Goal: Information Seeking & Learning: Learn about a topic

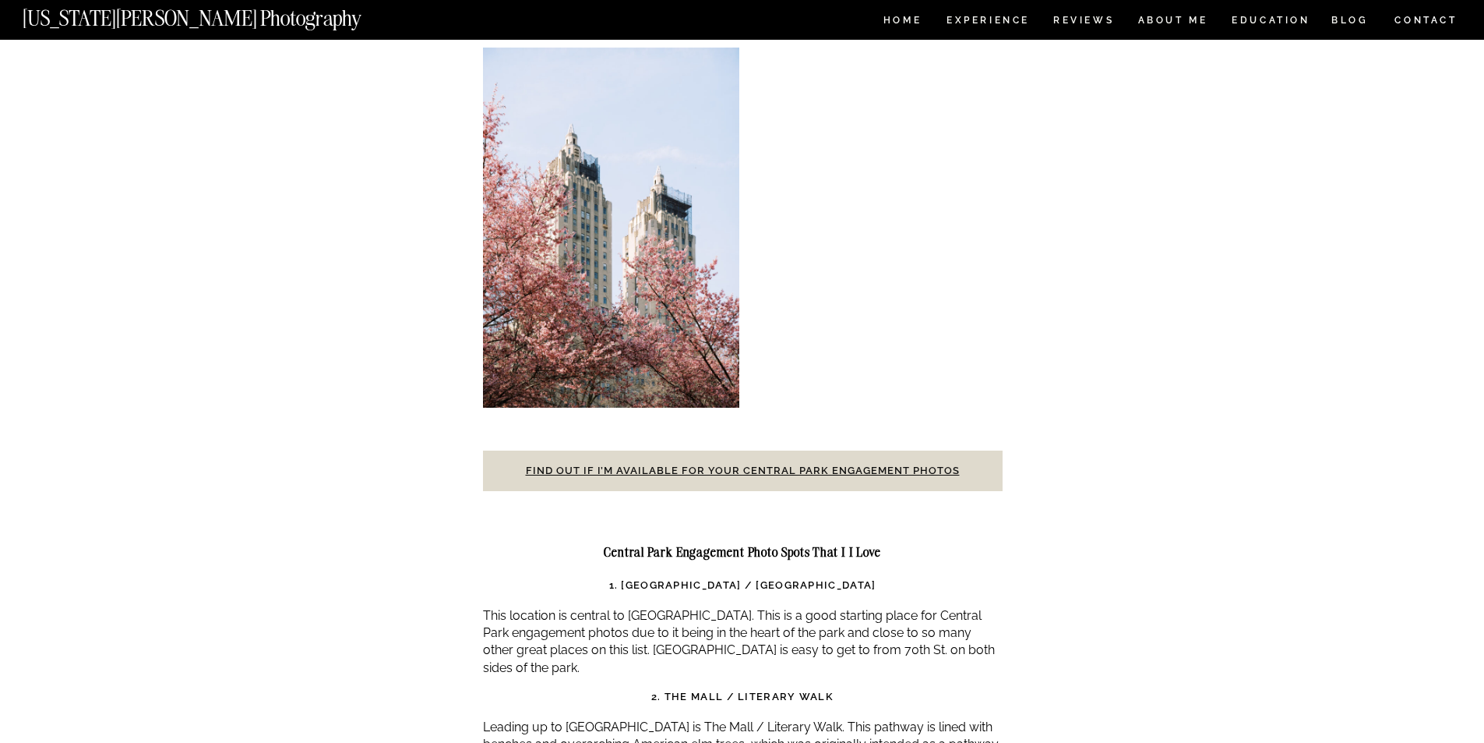
scroll to position [4753, 0]
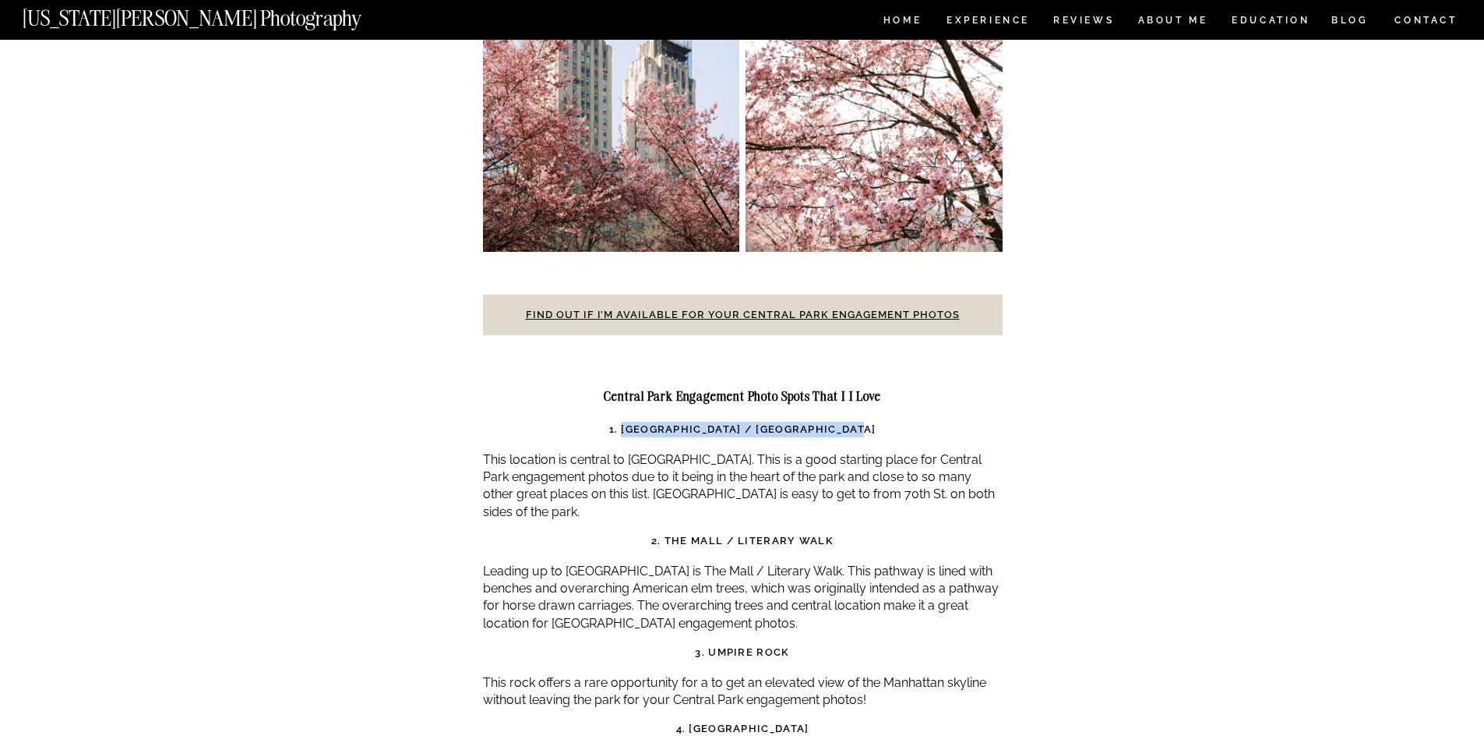
drag, startPoint x: 623, startPoint y: 364, endPoint x: 871, endPoint y: 360, distance: 248.6
click at [871, 423] on strong "1. [GEOGRAPHIC_DATA] / [GEOGRAPHIC_DATA]" at bounding box center [742, 429] width 267 height 12
copy strong "[GEOGRAPHIC_DATA] / [GEOGRAPHIC_DATA]"
drag, startPoint x: 667, startPoint y: 468, endPoint x: 849, endPoint y: 465, distance: 182.4
click at [849, 533] on h3 "2. The Mall / Literary Walk" at bounding box center [743, 541] width 520 height 16
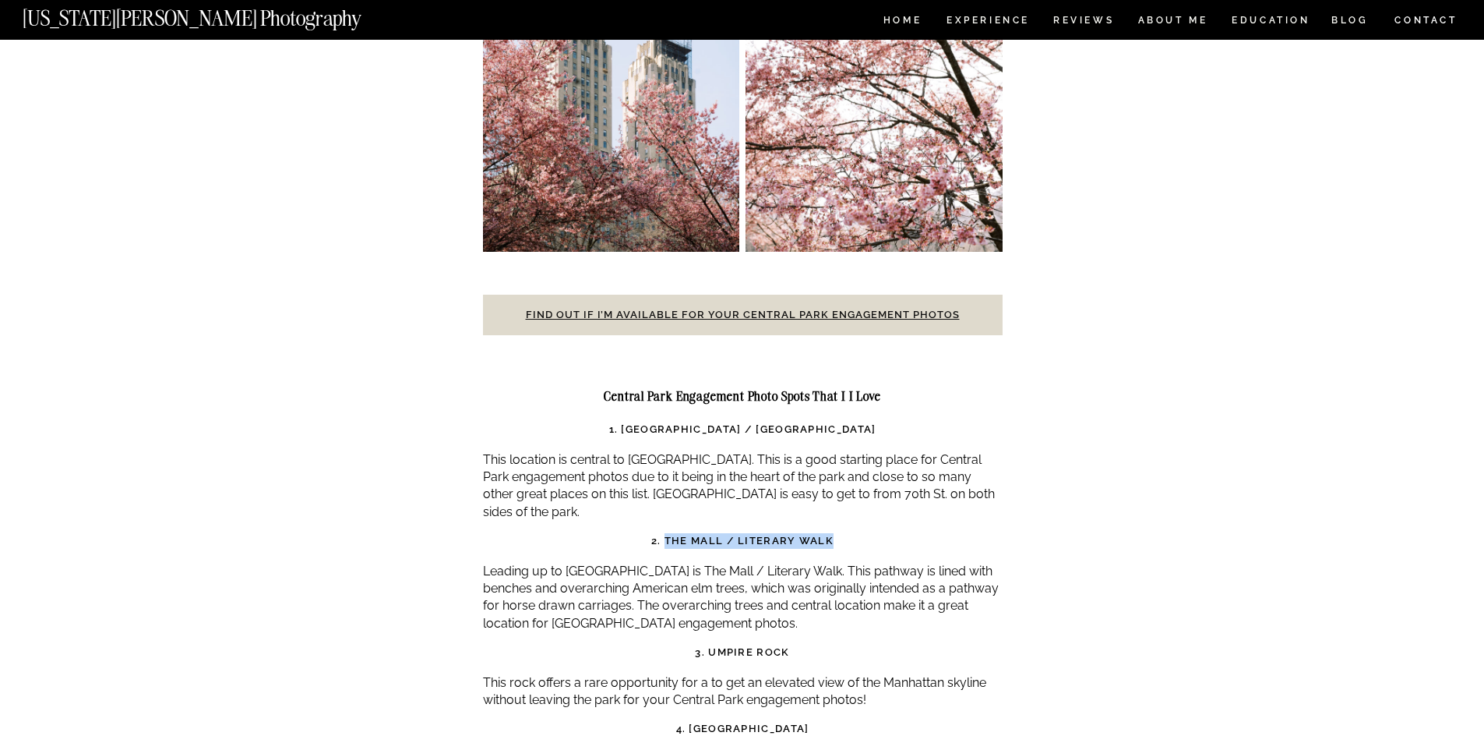
copy strong "The Mall / Literary Walk"
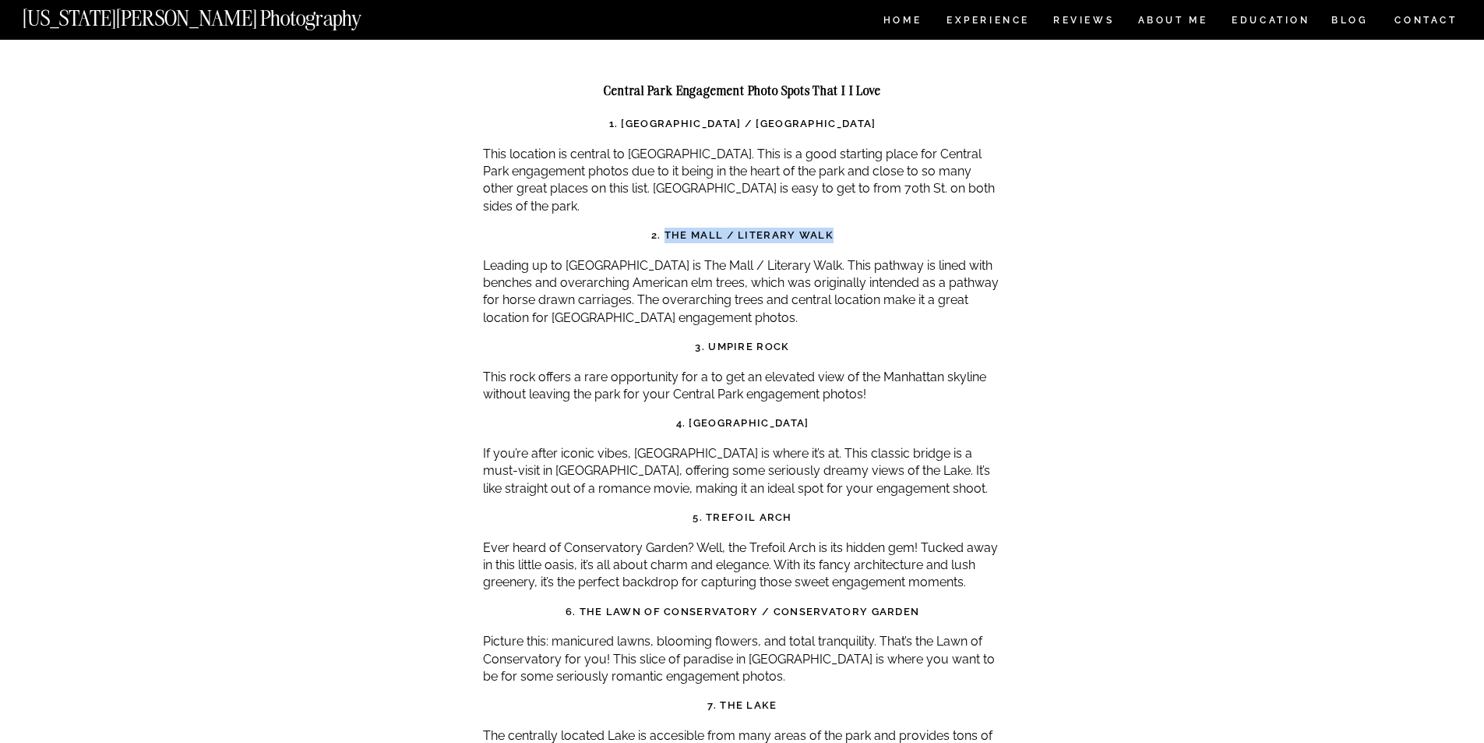
scroll to position [5065, 0]
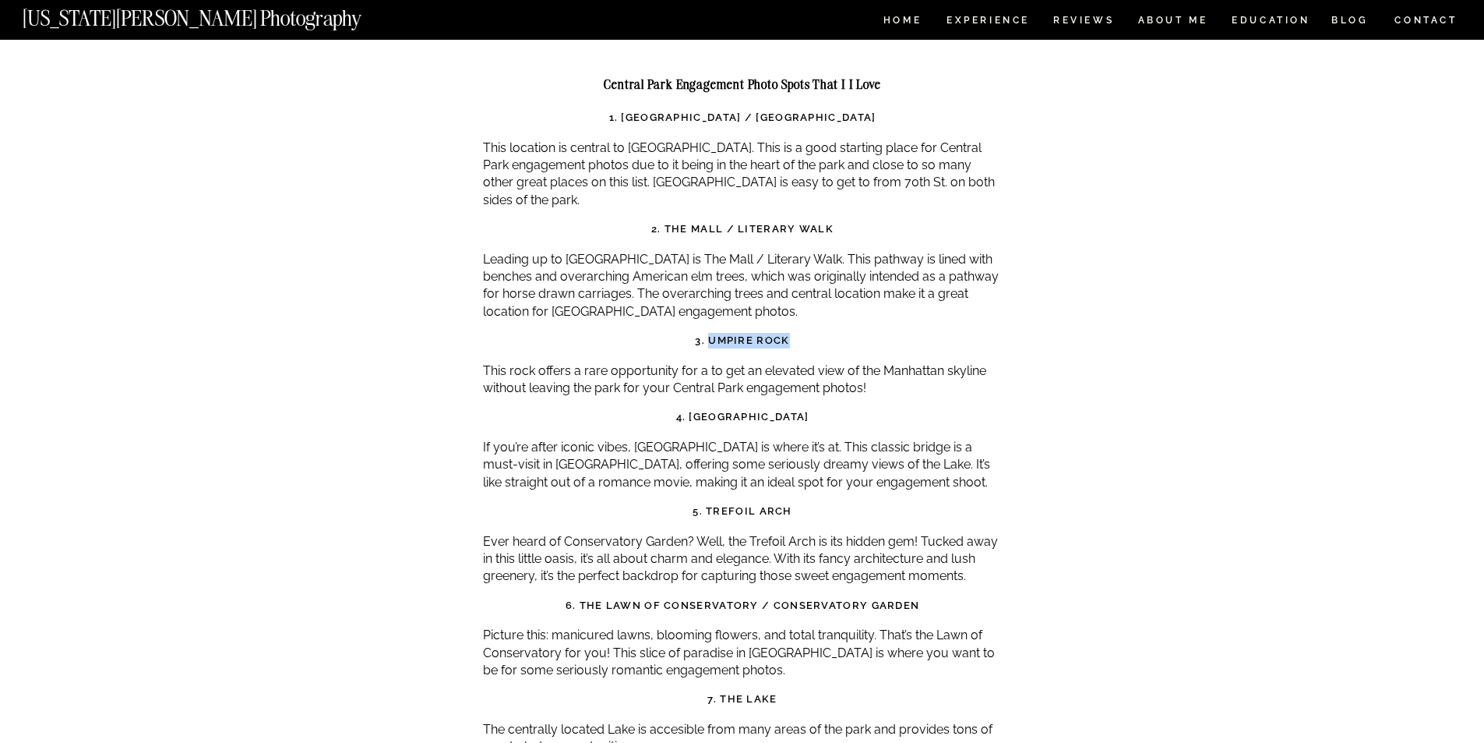
drag, startPoint x: 803, startPoint y: 263, endPoint x: 708, endPoint y: 276, distance: 95.2
click at [708, 333] on h3 "3. Umpire Rock" at bounding box center [743, 341] width 520 height 16
copy strong "Umpire Rock"
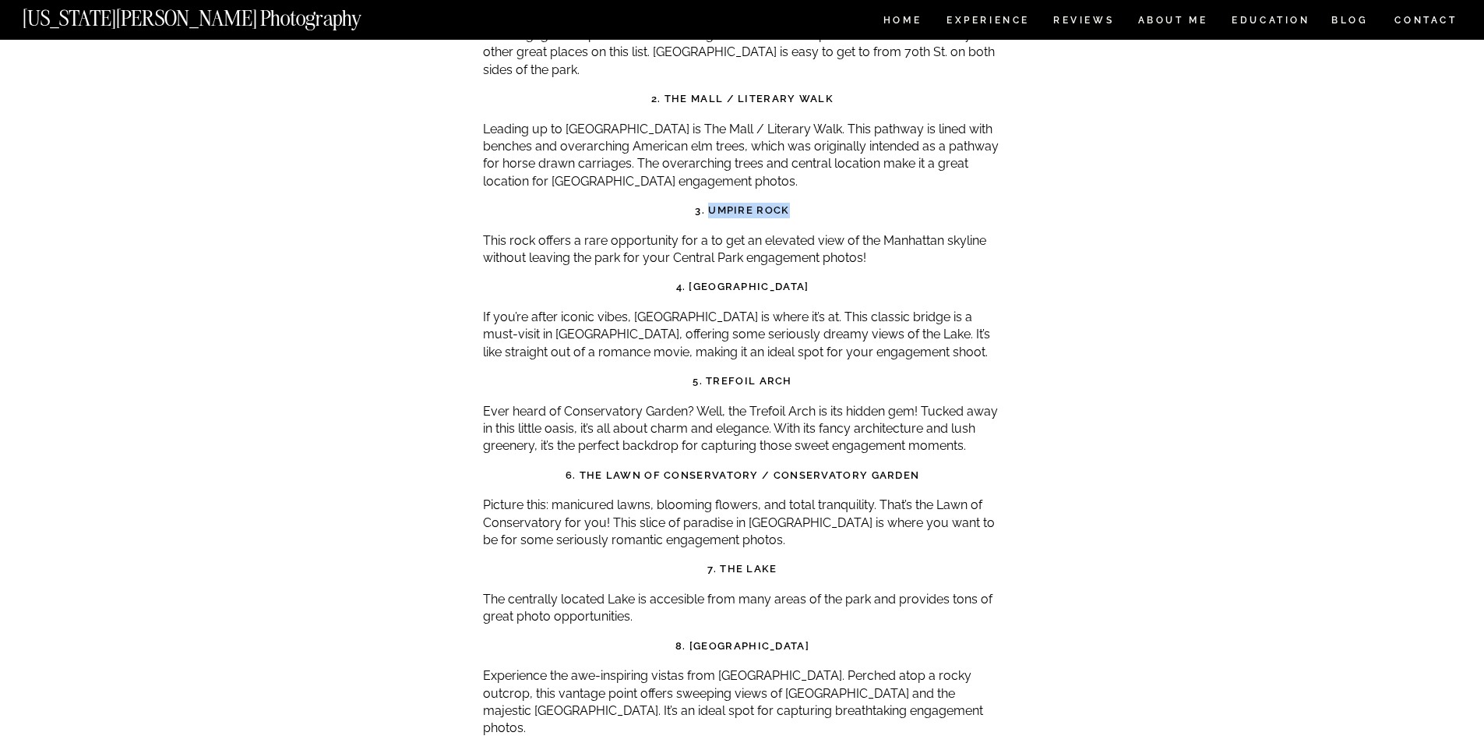
scroll to position [5221, 0]
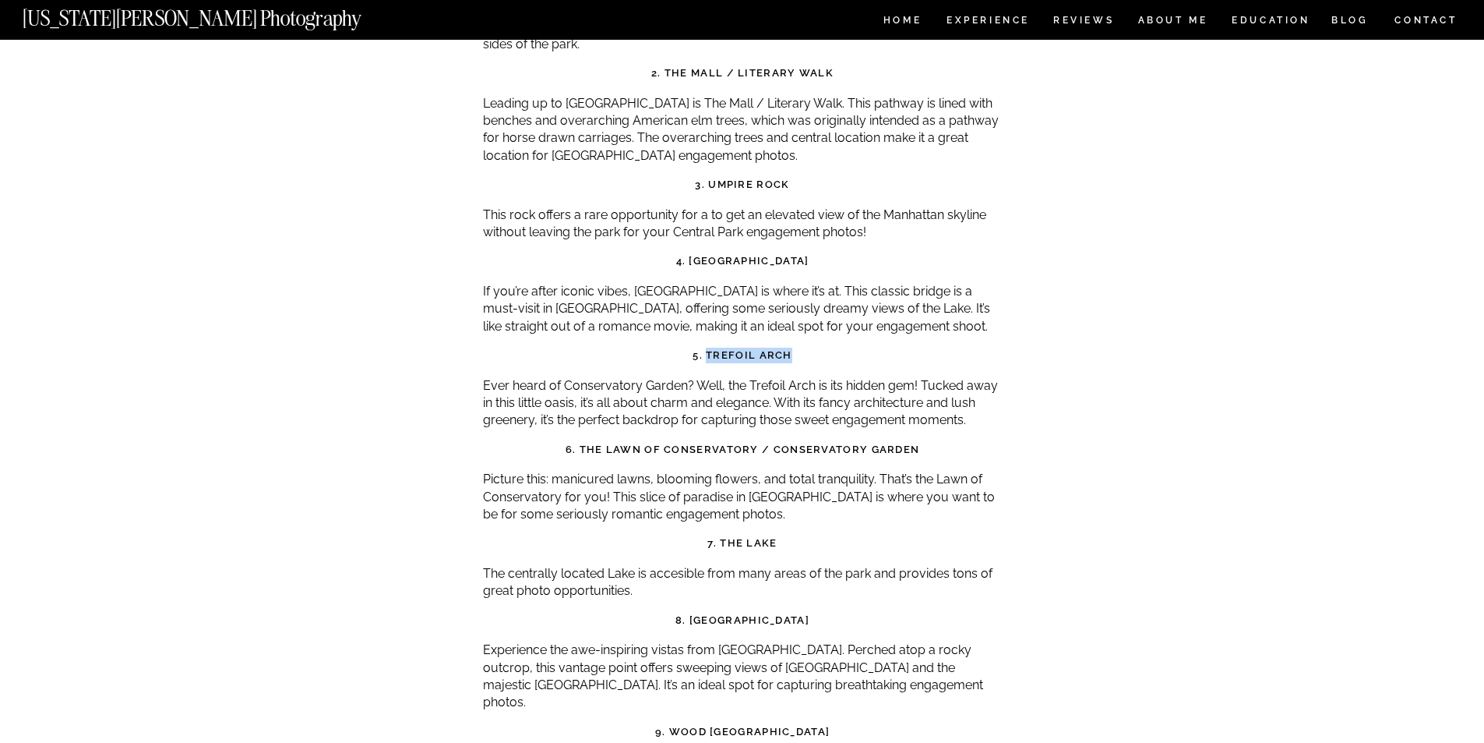
drag, startPoint x: 803, startPoint y: 288, endPoint x: 707, endPoint y: 290, distance: 96.6
click at [707, 348] on h3 "5. Trefoil Arch" at bounding box center [743, 356] width 520 height 16
copy strong "Trefoil Arch"
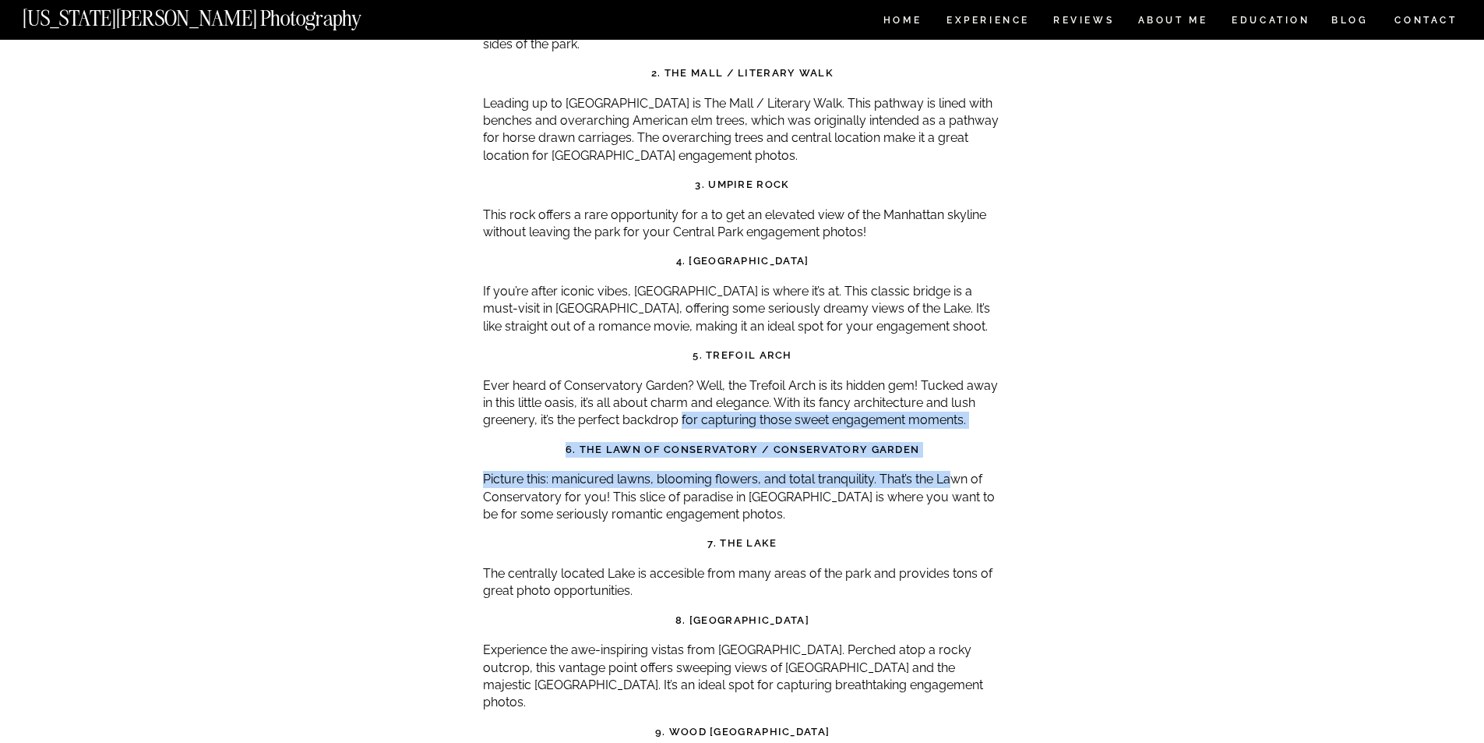
drag, startPoint x: 951, startPoint y: 392, endPoint x: 683, endPoint y: 358, distance: 270.9
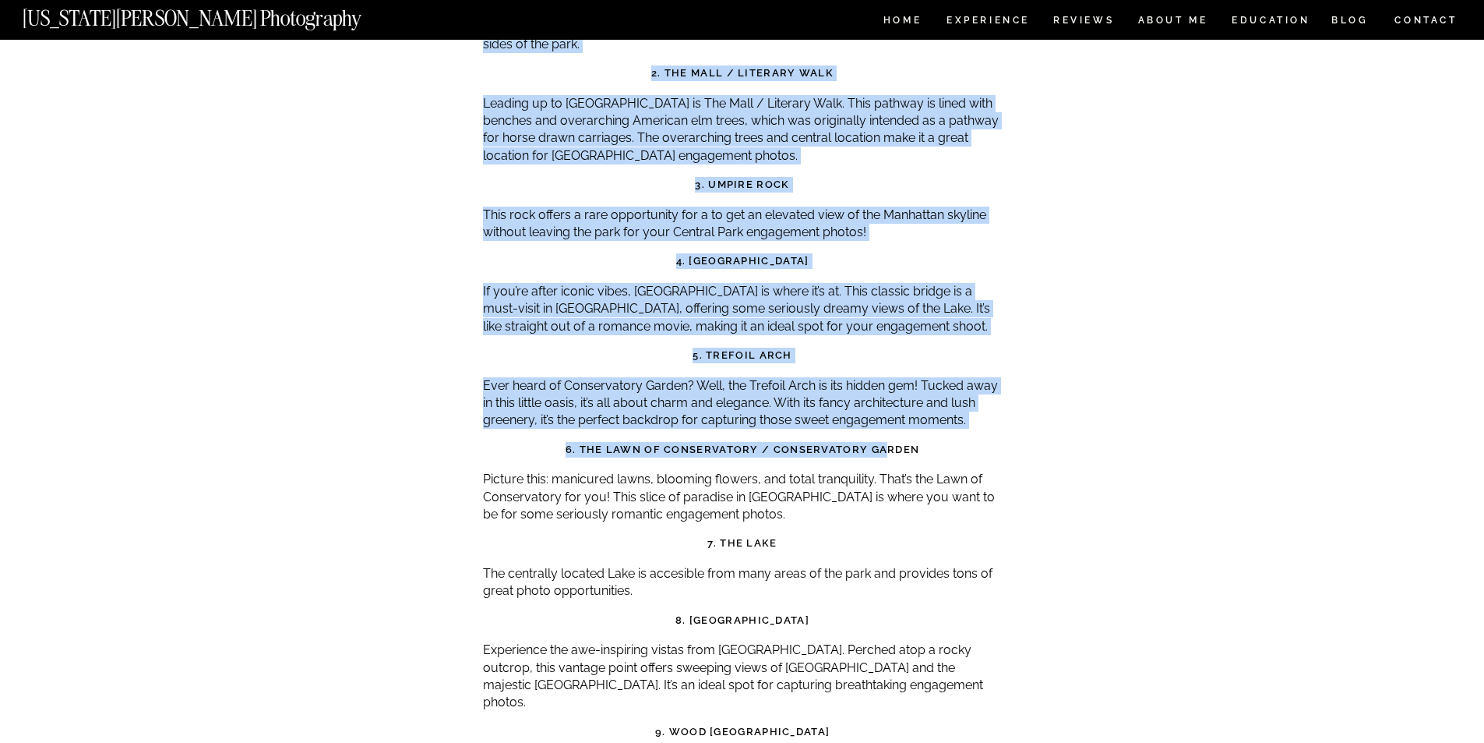
drag, startPoint x: 1056, startPoint y: 401, endPoint x: 883, endPoint y: 375, distance: 175.0
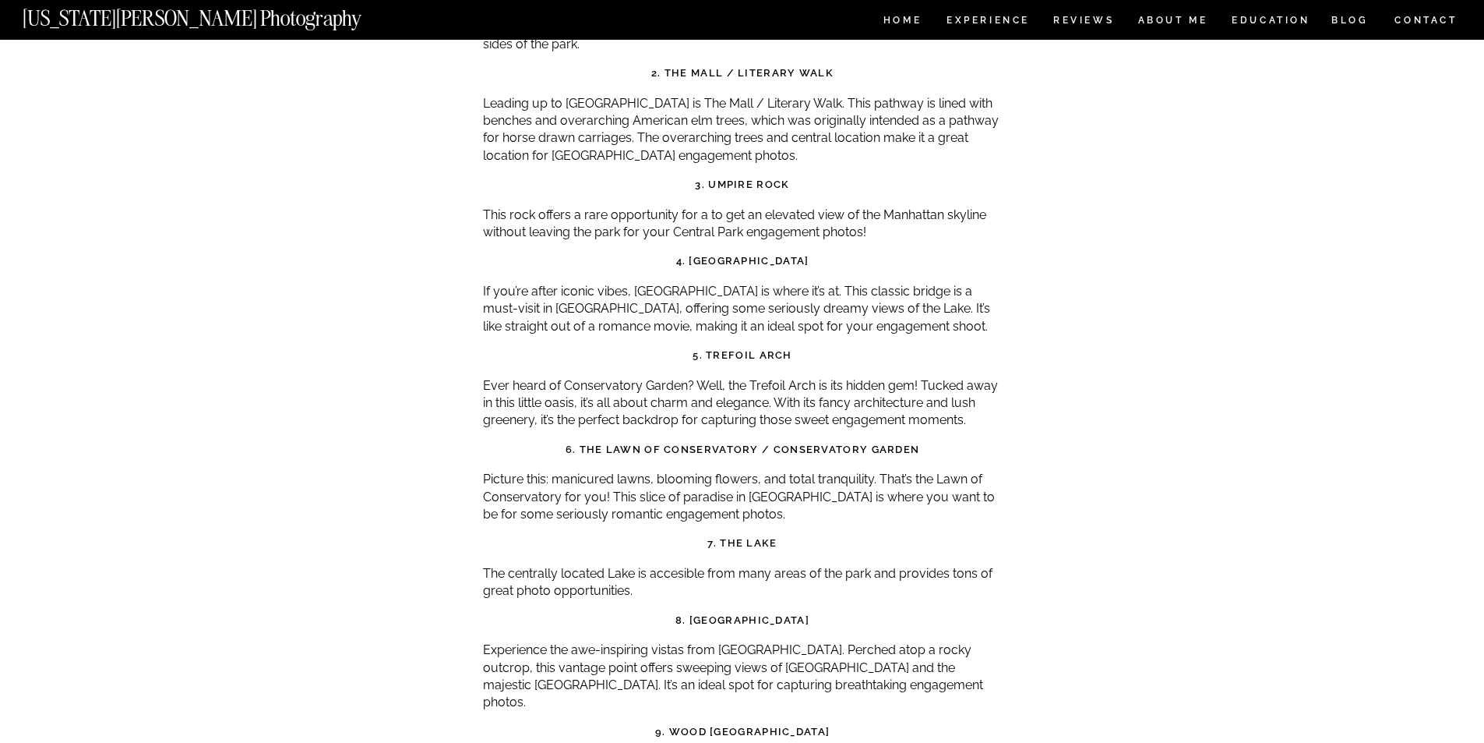
click at [979, 442] on h3 "6. The Lawn of Conservatory / Conservatory Garden" at bounding box center [743, 450] width 520 height 16
drag, startPoint x: 947, startPoint y: 386, endPoint x: 585, endPoint y: 372, distance: 362.6
click at [585, 442] on h3 "6. The Lawn of Conservatory / Conservatory Garden" at bounding box center [743, 450] width 520 height 16
copy strong "The Lawn of Conservatory / Conservatory Garden"
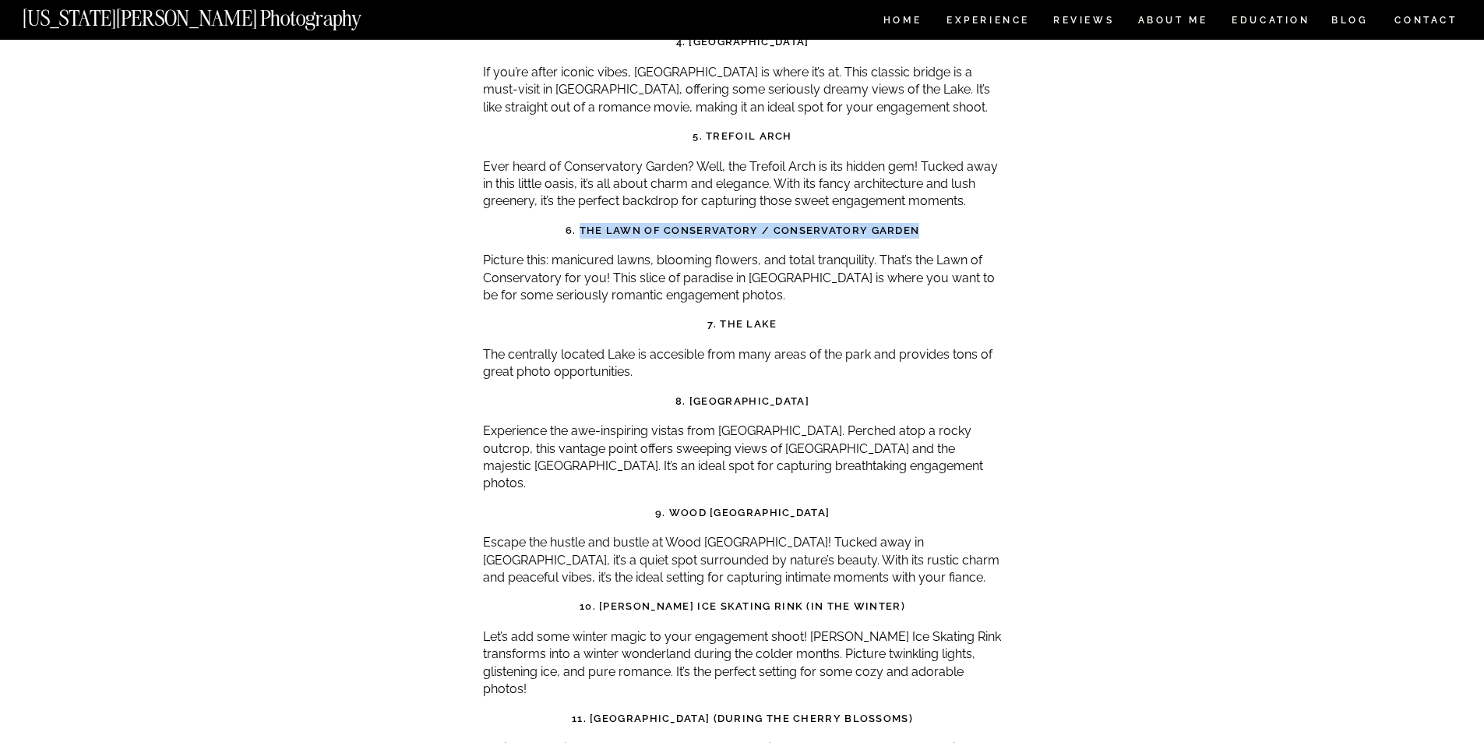
scroll to position [5454, 0]
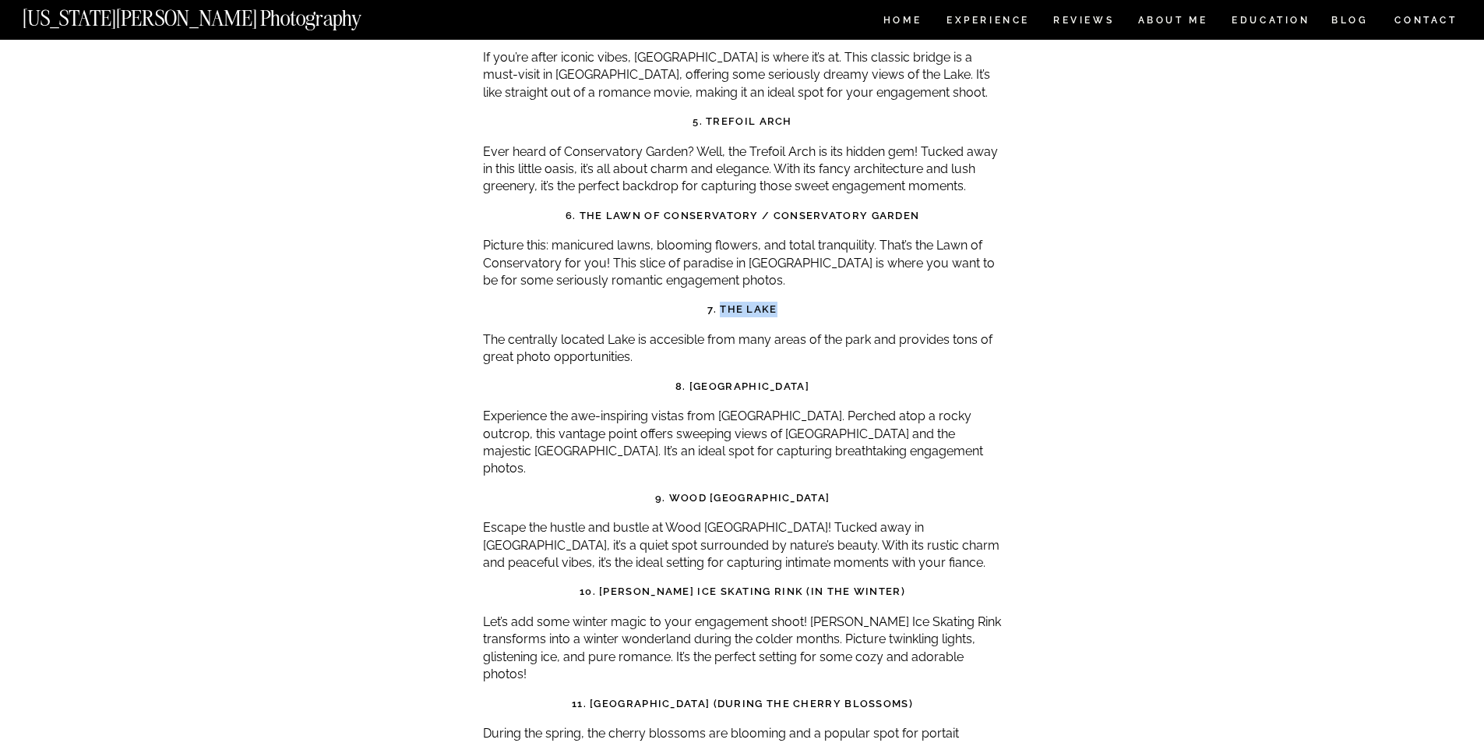
drag, startPoint x: 813, startPoint y: 235, endPoint x: 724, endPoint y: 242, distance: 89.0
click at [724, 302] on h3 "7. The Lake" at bounding box center [743, 310] width 520 height 16
copy strong "The Lake"
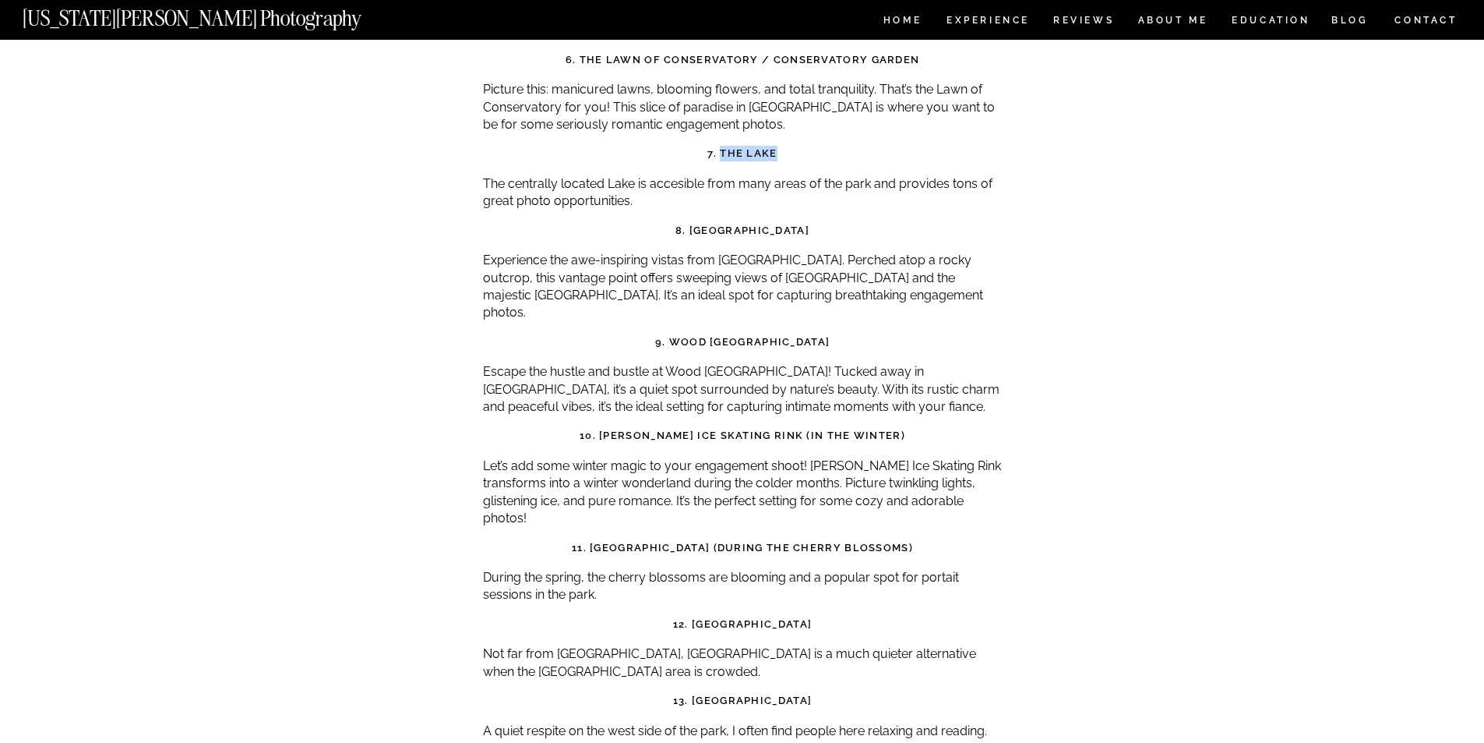
scroll to position [5688, 0]
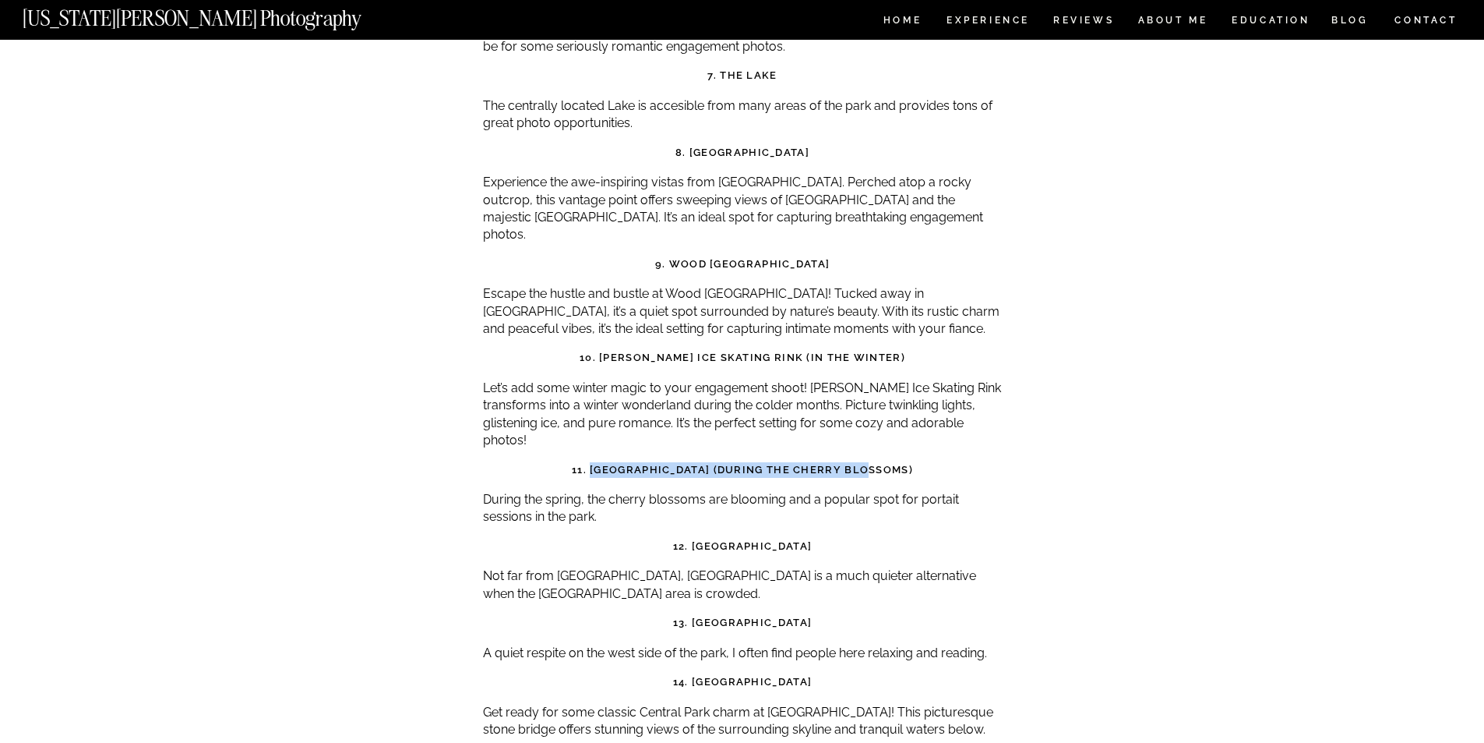
drag, startPoint x: 622, startPoint y: 379, endPoint x: 913, endPoint y: 386, distance: 291.5
click at [913, 462] on h3 "11. [GEOGRAPHIC_DATA] (during the cherry blossoms)" at bounding box center [743, 470] width 520 height 16
copy strong "Cherry Hill (during the cherry blossoms)"
